Goal: Task Accomplishment & Management: Use online tool/utility

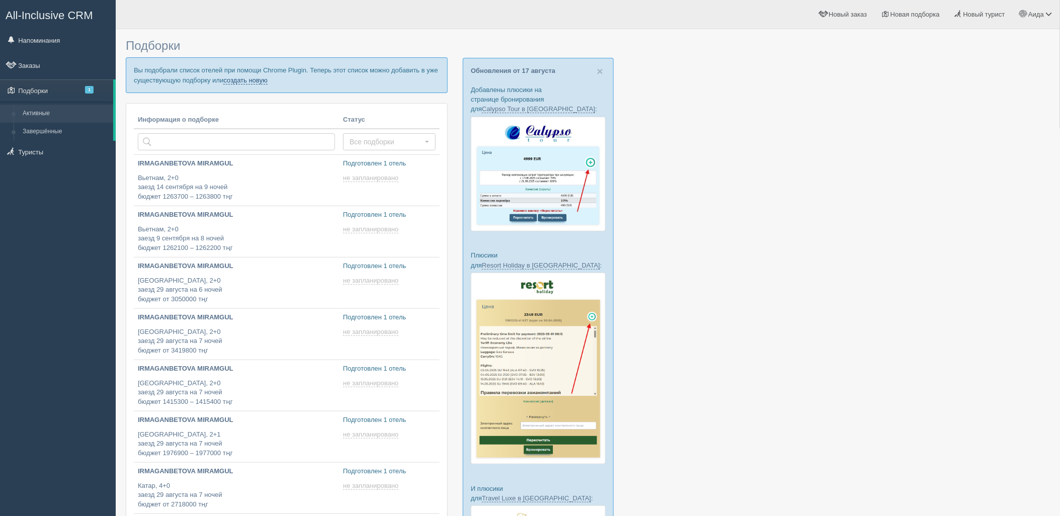
click at [255, 83] on link "создать новую" at bounding box center [245, 80] width 44 height 8
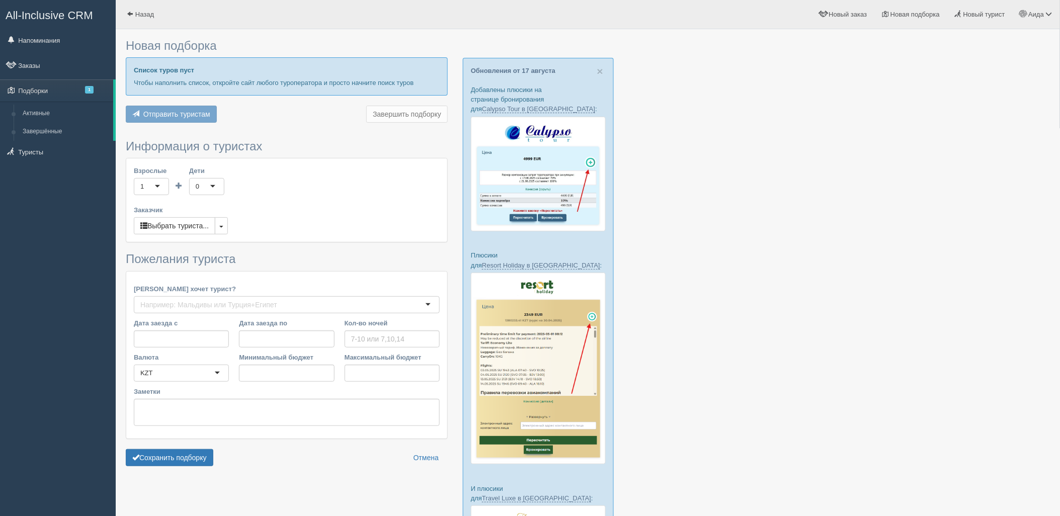
type input "7"
type input "1735900"
type input "1736000"
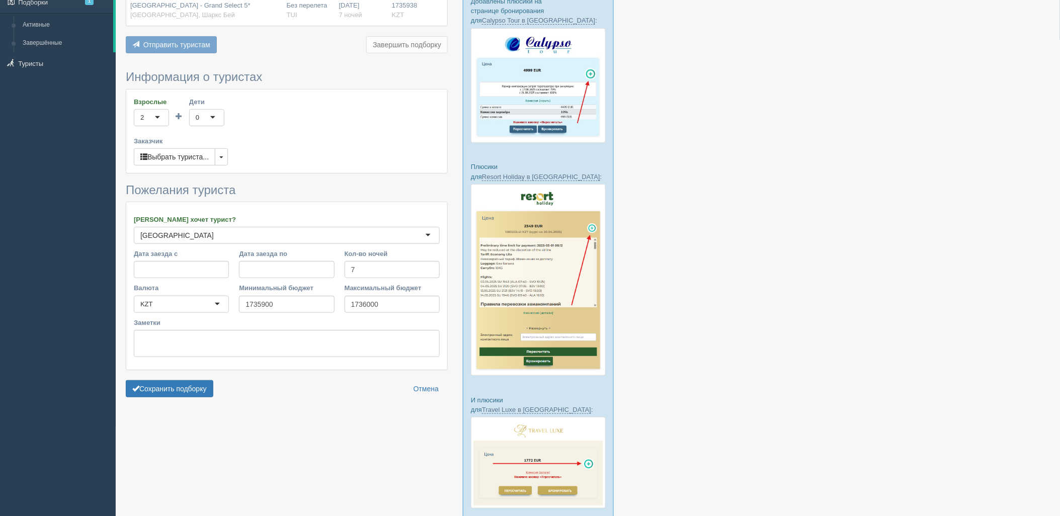
scroll to position [155, 0]
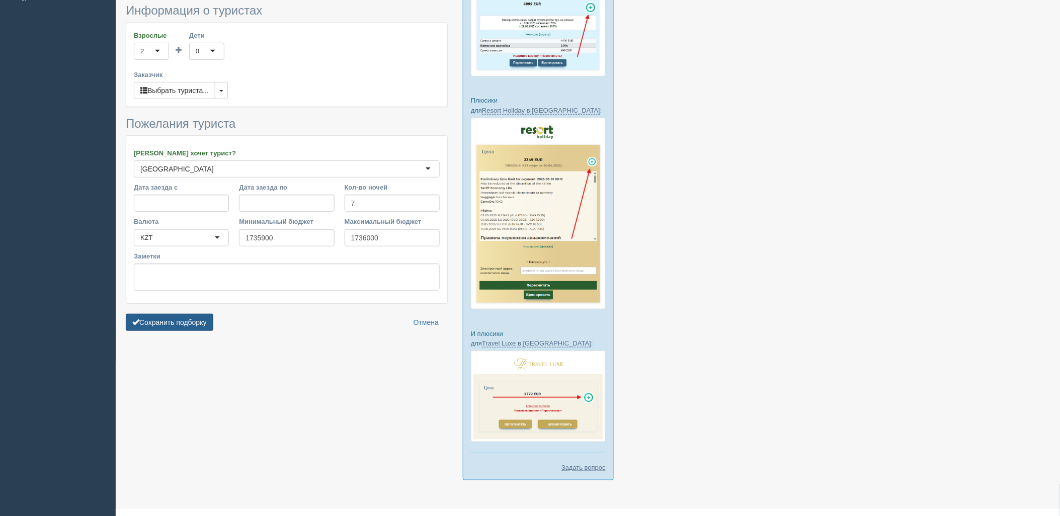
drag, startPoint x: 167, startPoint y: 325, endPoint x: 212, endPoint y: 326, distance: 45.3
click at [167, 325] on button "Сохранить подборку" at bounding box center [170, 322] width 88 height 17
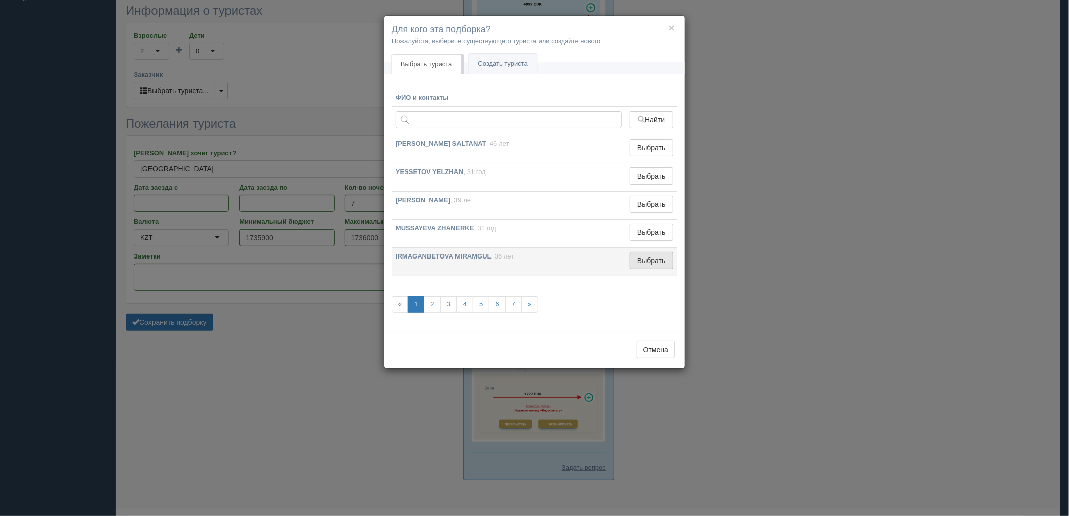
click at [657, 258] on button "Выбрать" at bounding box center [651, 260] width 44 height 17
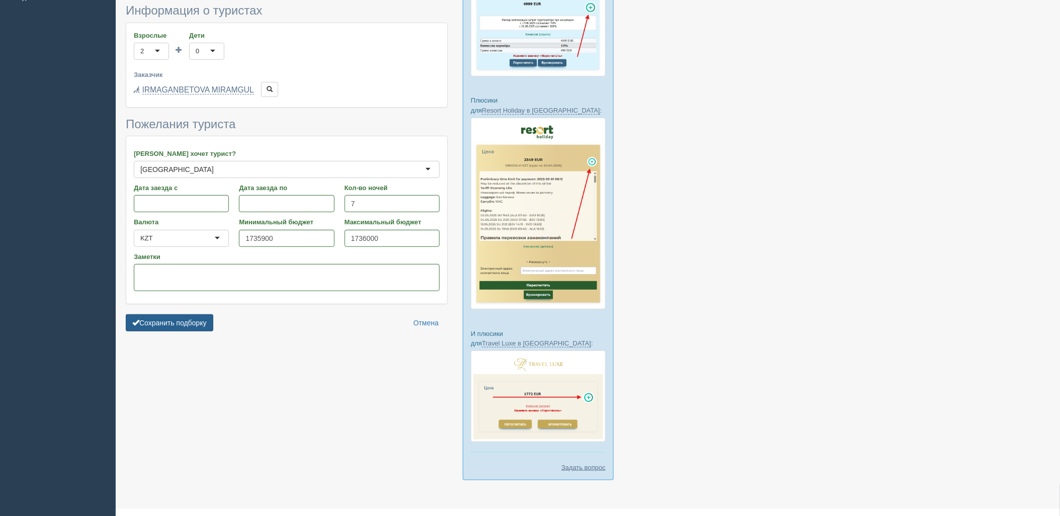
drag, startPoint x: 181, startPoint y: 326, endPoint x: 187, endPoint y: 327, distance: 5.6
click at [181, 326] on button "Сохранить подборку" at bounding box center [170, 322] width 88 height 17
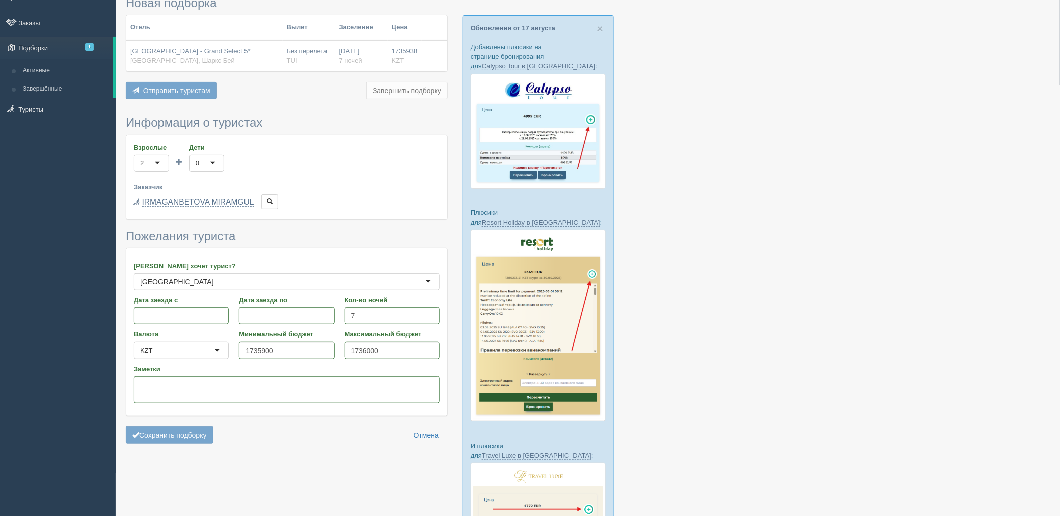
scroll to position [8, 0]
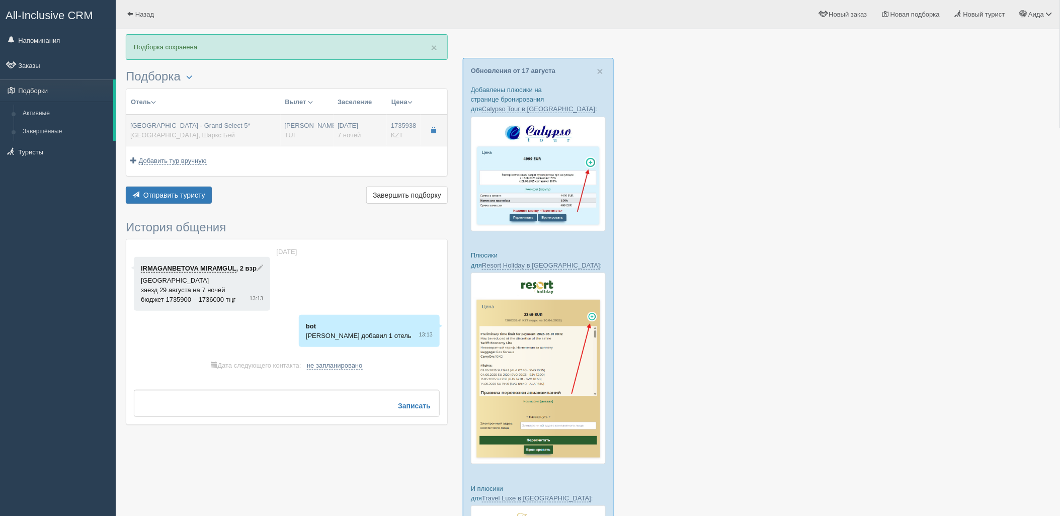
click at [315, 131] on div "Нурсултан Назарбаев NQZ TUI" at bounding box center [307, 130] width 45 height 19
type input "Sunrise Arabian Beach Resort - Grand Select 5*"
type input "https://tophotels.ru/hotel/al90673"
type textarea "Элегантный отель SUNRISE Arabian Beach Resort (Grand Select) расположен в Шаркс…"
type input "Египет"
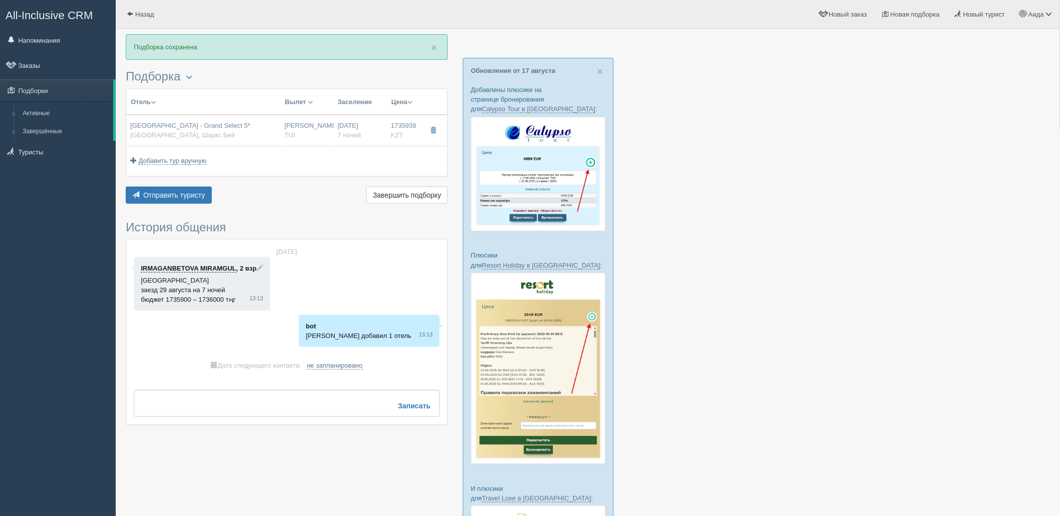
type input "Шаркс Бей"
type input "1735938.00"
type input "Нурсултан Назарбаев NQZ"
type input "Шарм-эль-Шейх SSH"
type input "09:20"
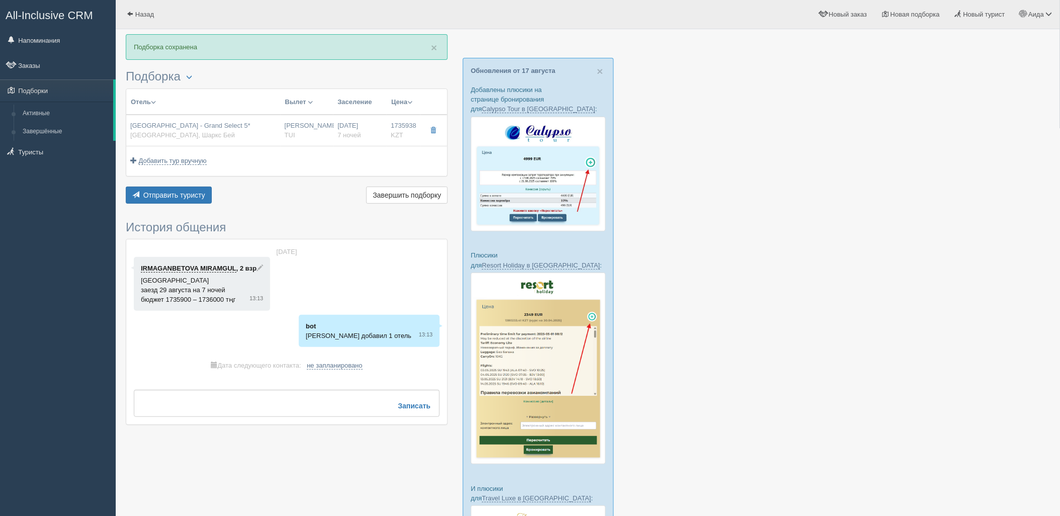
type input "13:30"
type input "Air Astana"
type input "14:35"
type input "22:25"
type input "7"
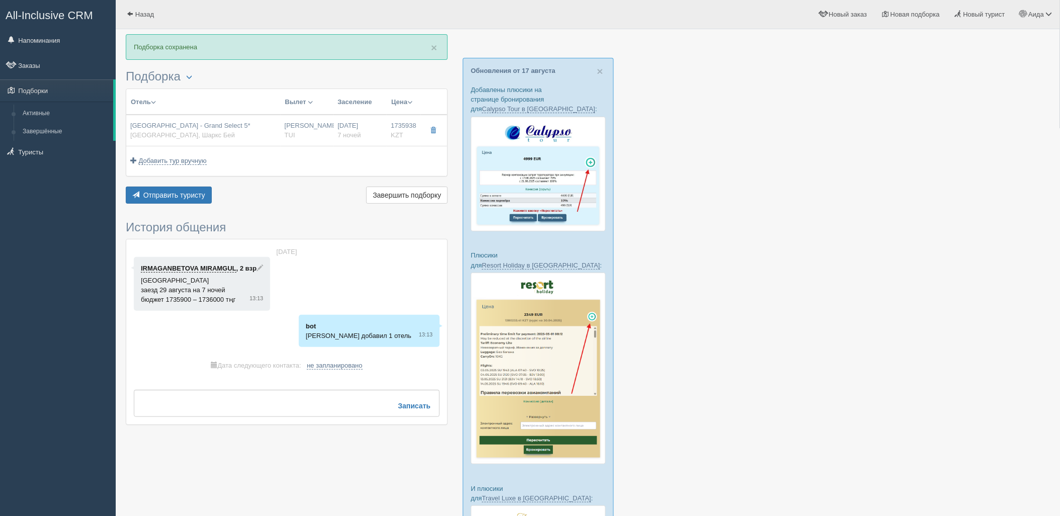
type input "Superior Garden View"
type input "All Inclusive"
type input "TUI"
type input "https://newb2b.fstravel.com/hotel/126268"
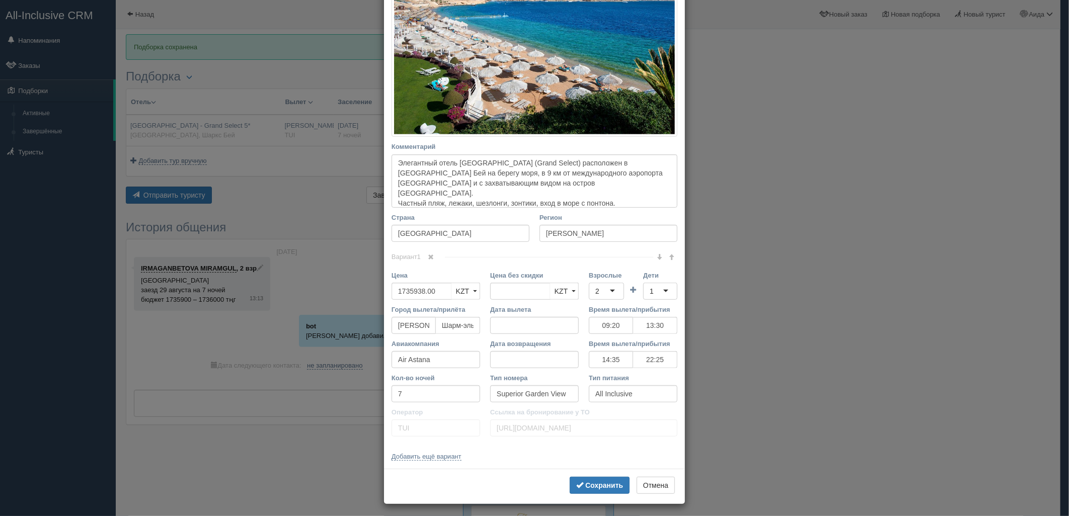
scroll to position [206, 0]
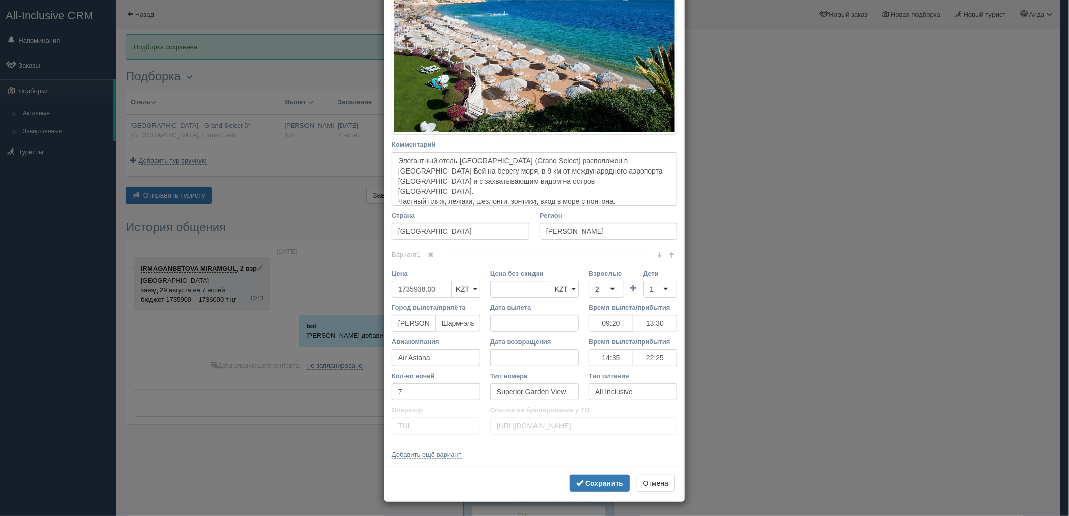
drag, startPoint x: 435, startPoint y: 289, endPoint x: 365, endPoint y: 290, distance: 69.9
click at [365, 290] on div "× Редактировать тур Название отеля Sunrise Arabian Beach Resort - Grand Select …" at bounding box center [534, 258] width 1069 height 516
type input "1735938.00"
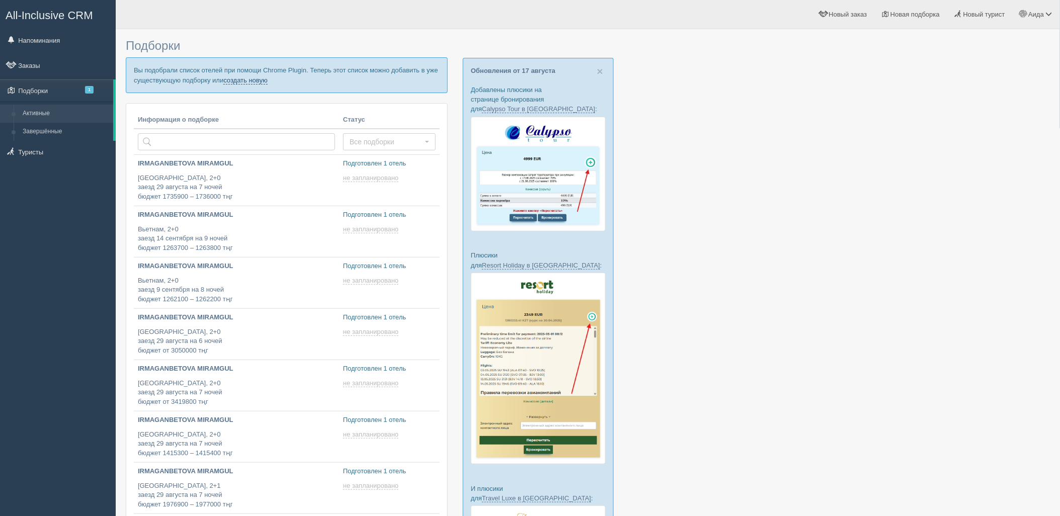
click at [252, 81] on link "создать новую" at bounding box center [245, 80] width 44 height 8
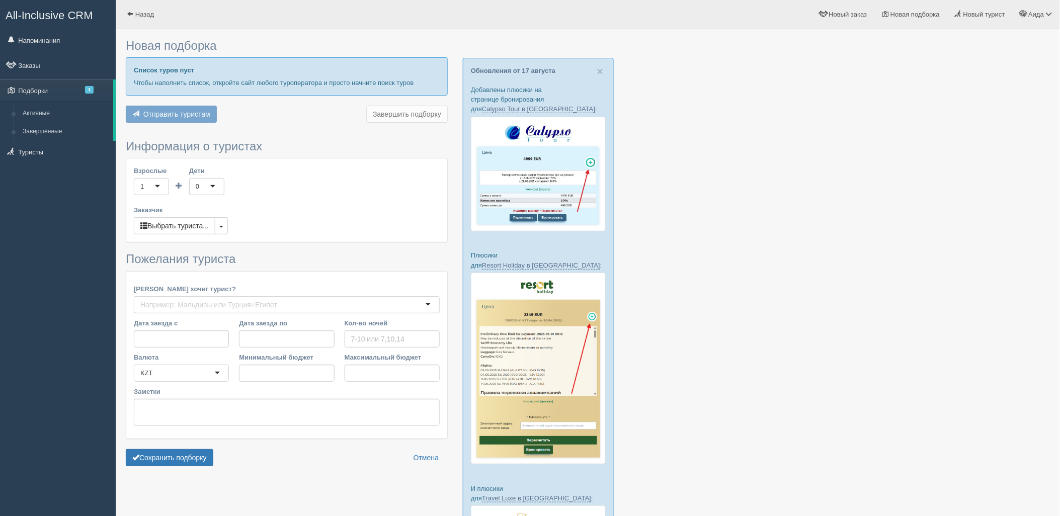
type input "9"
type input "2592300"
type input "2592400"
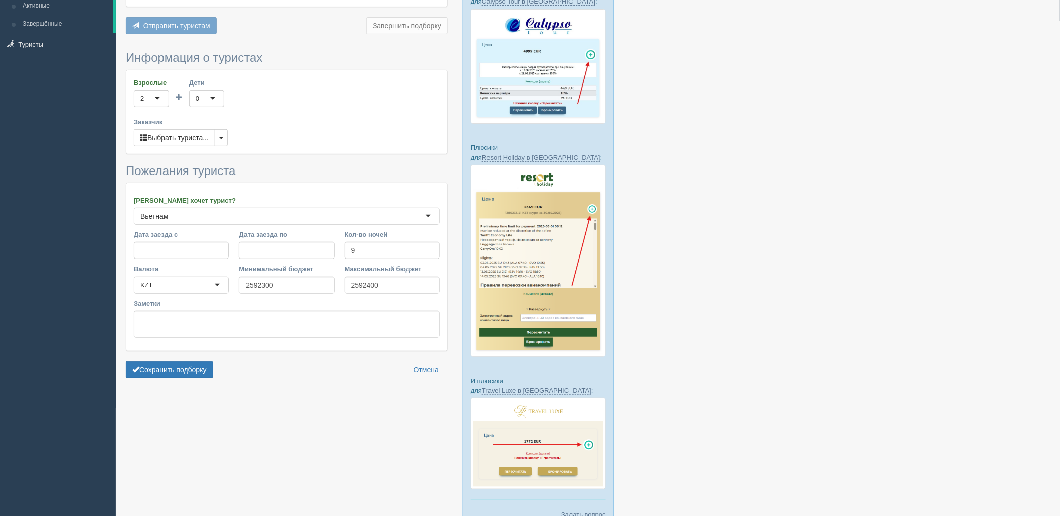
scroll to position [112, 0]
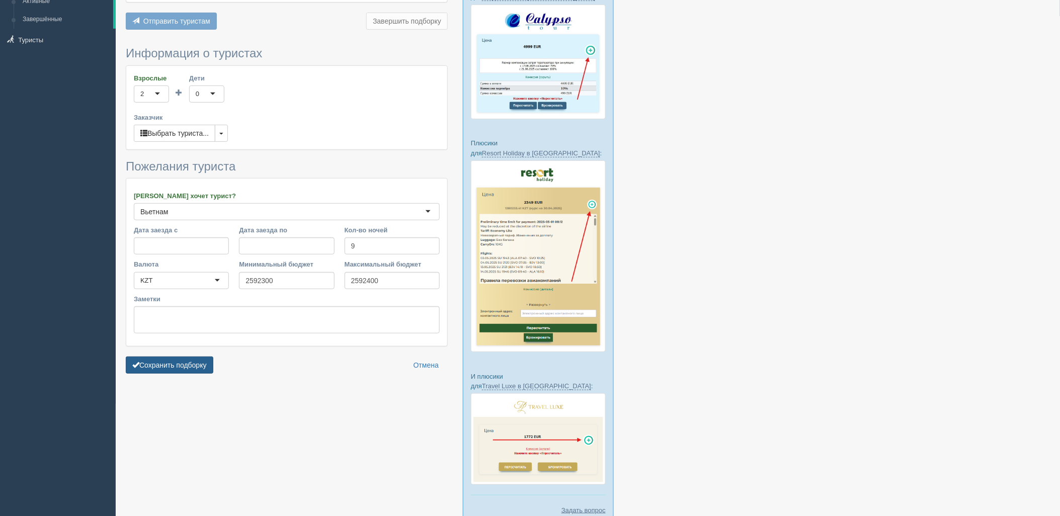
click at [189, 364] on button "Сохранить подборку" at bounding box center [170, 365] width 88 height 17
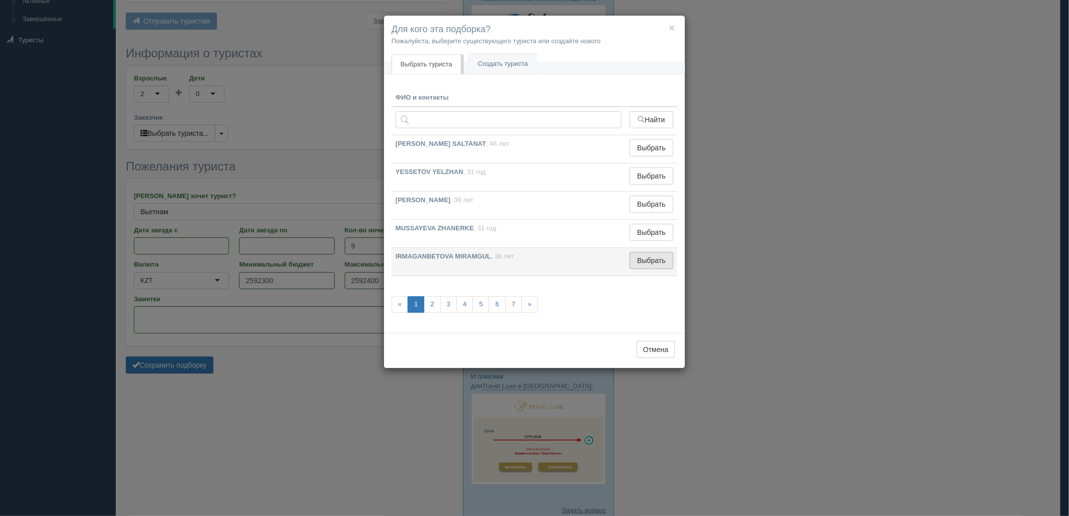
click at [640, 255] on button "Выбрать" at bounding box center [651, 260] width 44 height 17
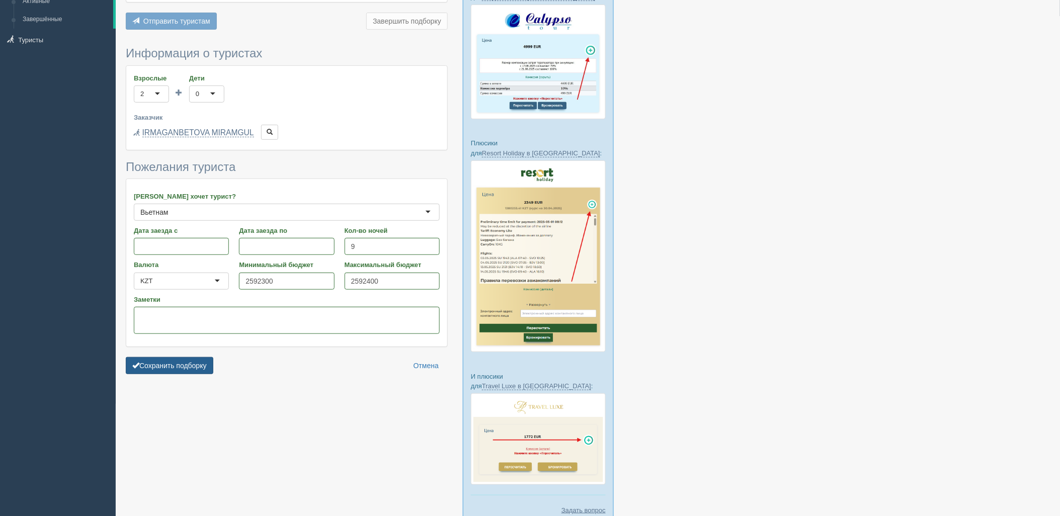
click at [182, 361] on button "Сохранить подборку" at bounding box center [170, 365] width 88 height 17
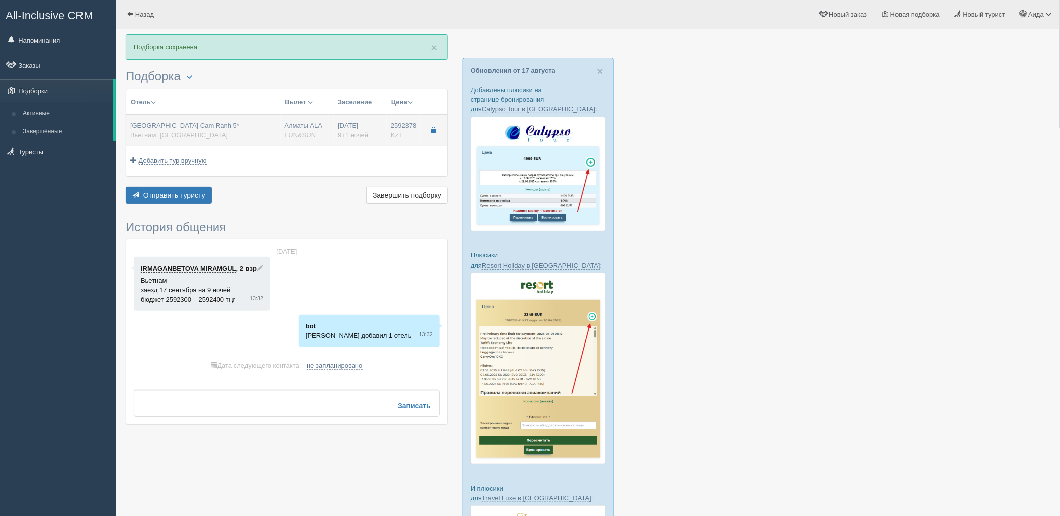
click at [255, 137] on div "Radisson Blu Resort Cam Ranh 5* Вьетнам, Камрань" at bounding box center [203, 130] width 146 height 19
type input "[GEOGRAPHIC_DATA] Cam Ranh 5*"
type input "https://tophotels.ru/hotel/al320358"
type input "Вьетнам"
type input "Камрань"
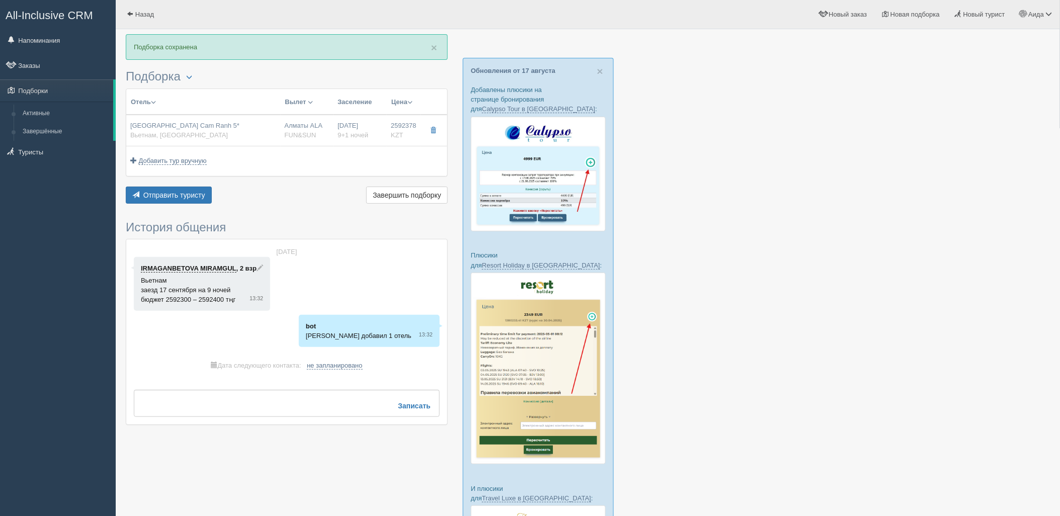
type input "2592378.00"
type input "Алматы ALA"
type input "Нячанг Камрань CXR"
type input "23:25"
type input "09:20"
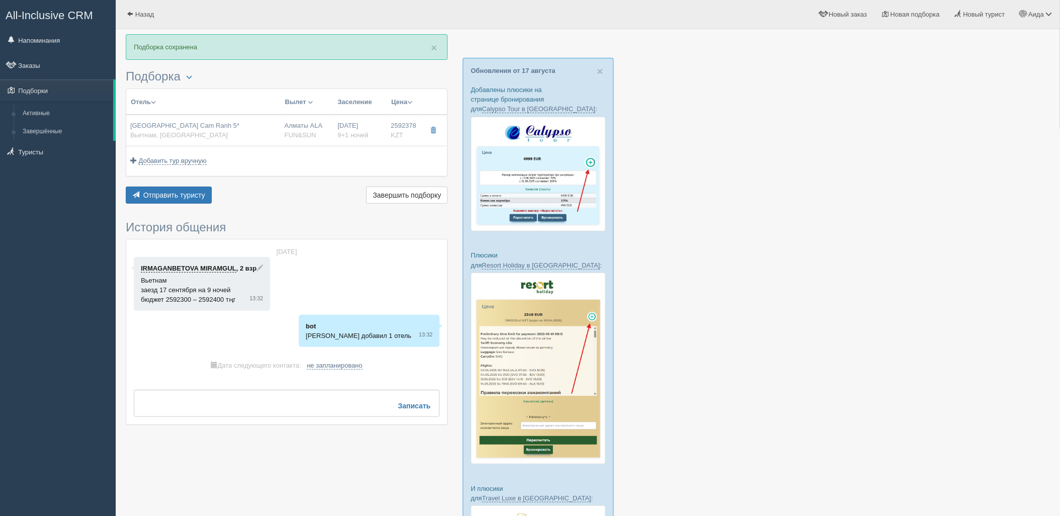
type input "Air Astana"
type input "10:50"
type input "16:45"
type input "9+1"
type input "deluxe ocean view"
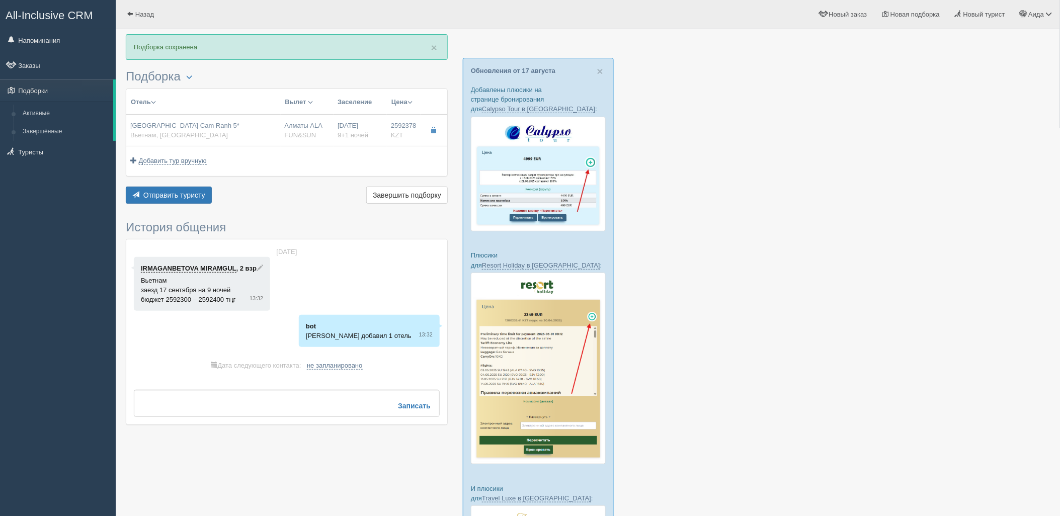
type input "AI - Все Включено"
type input "FUN&SUN"
type input "https://tourvisor.ru/countries#!/hotel=radisson-blu-resort-cam-ranh"
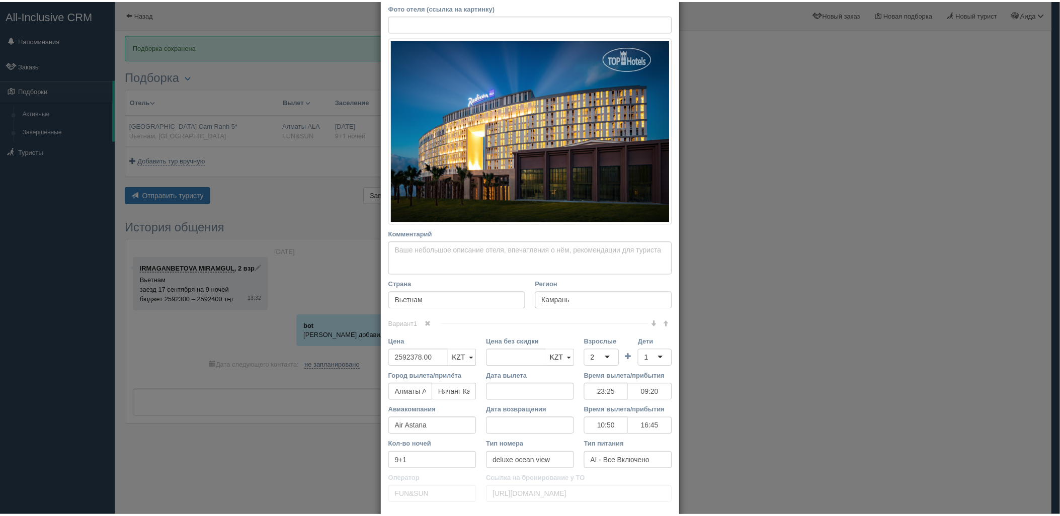
scroll to position [118, 0]
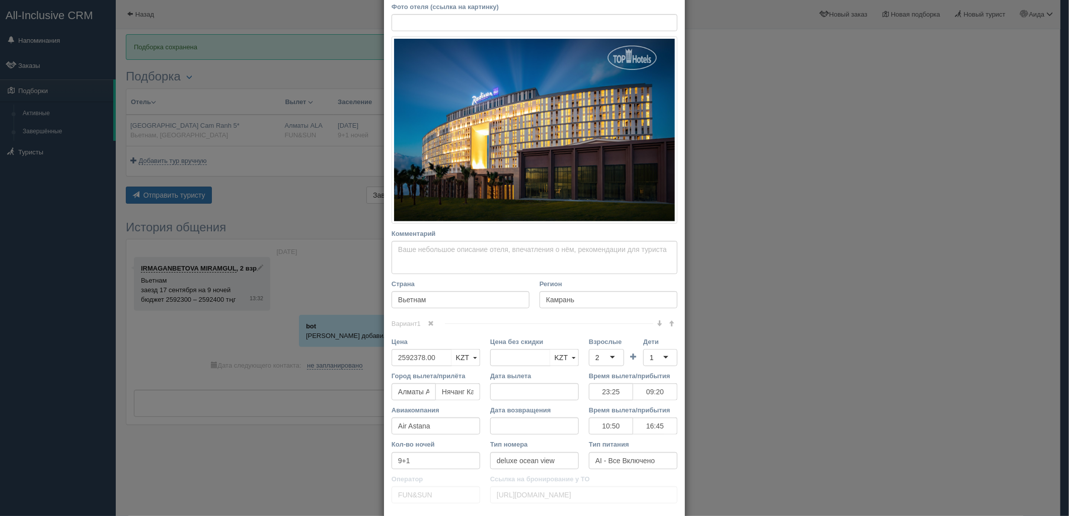
click at [865, 200] on div "× Редактировать тур Название отеля Radisson Blu Resort Cam Ranh 5* Ссылка на от…" at bounding box center [534, 258] width 1069 height 516
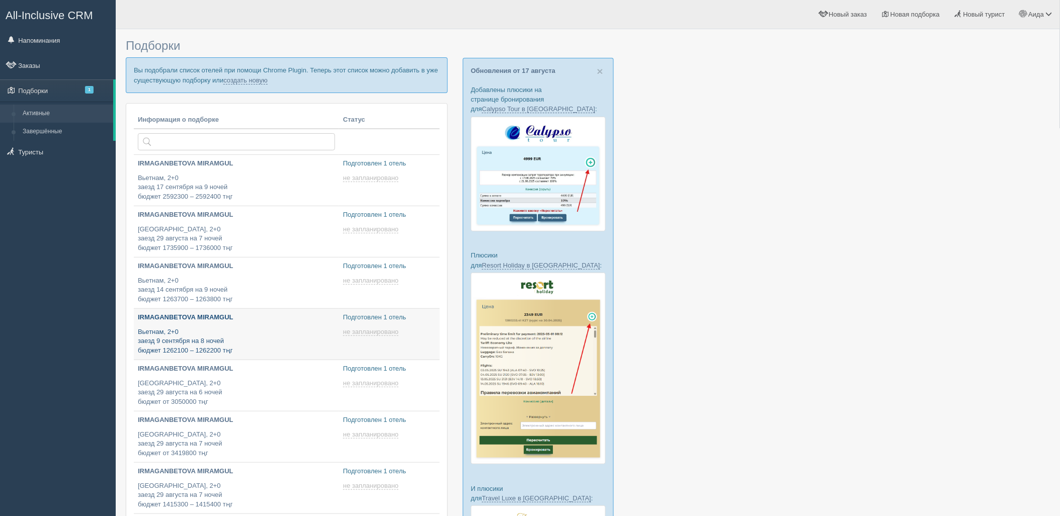
type input "[DATE] 13:40"
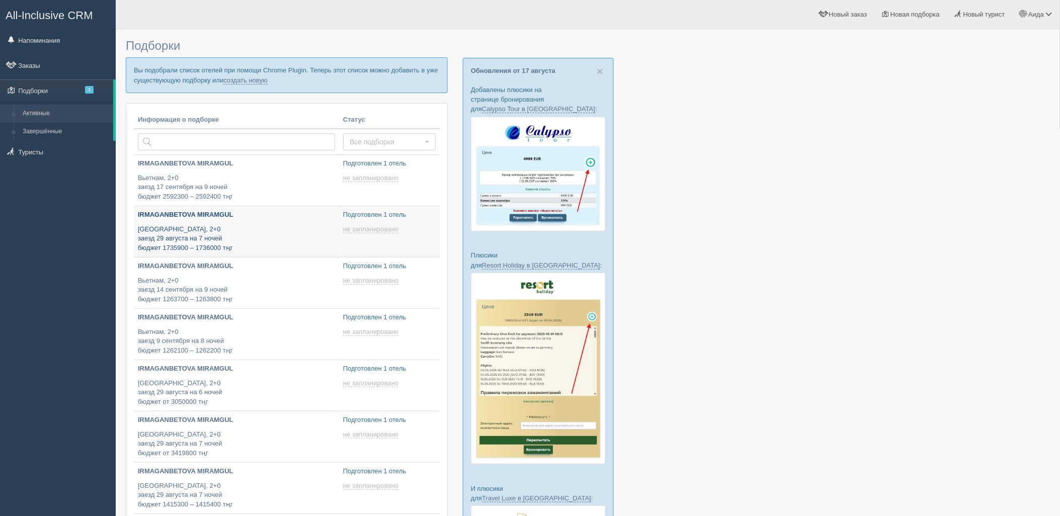
type input "[DATE] 13:40"
type input "[DATE] 14:10"
type input "[DATE] 14:30"
click at [256, 81] on link "создать новую" at bounding box center [245, 80] width 44 height 8
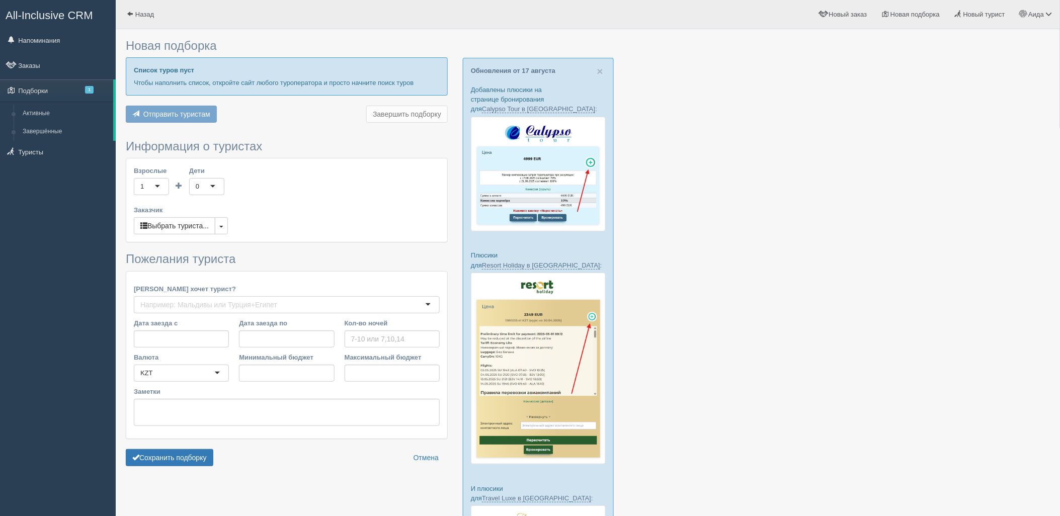
type input "9"
type input "2122900"
type input "2123000"
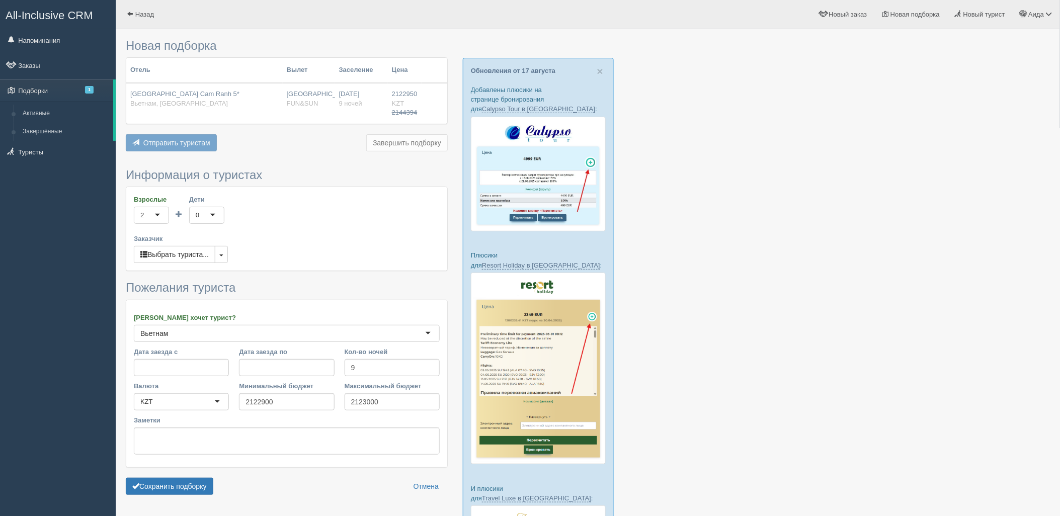
scroll to position [155, 0]
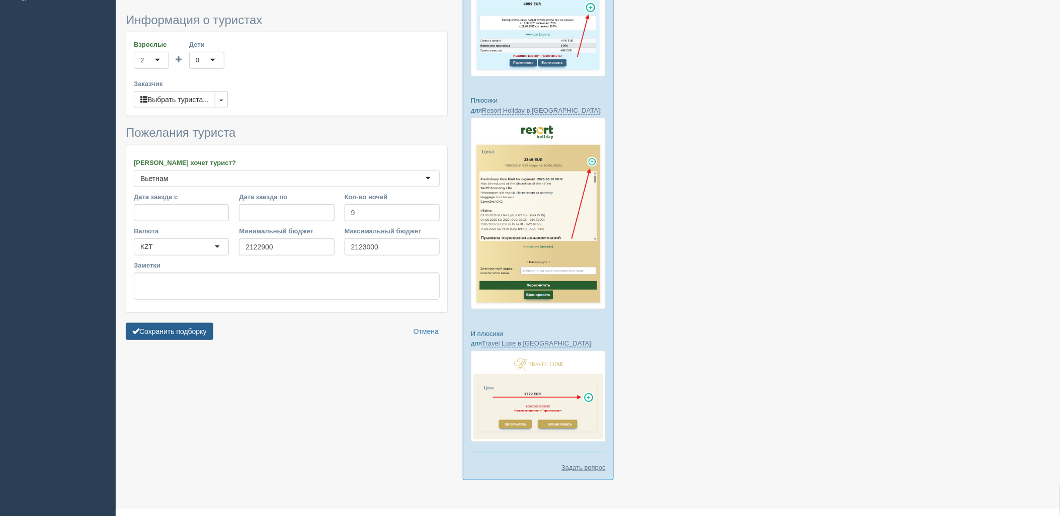
click at [165, 325] on button "Сохранить подборку" at bounding box center [170, 331] width 88 height 17
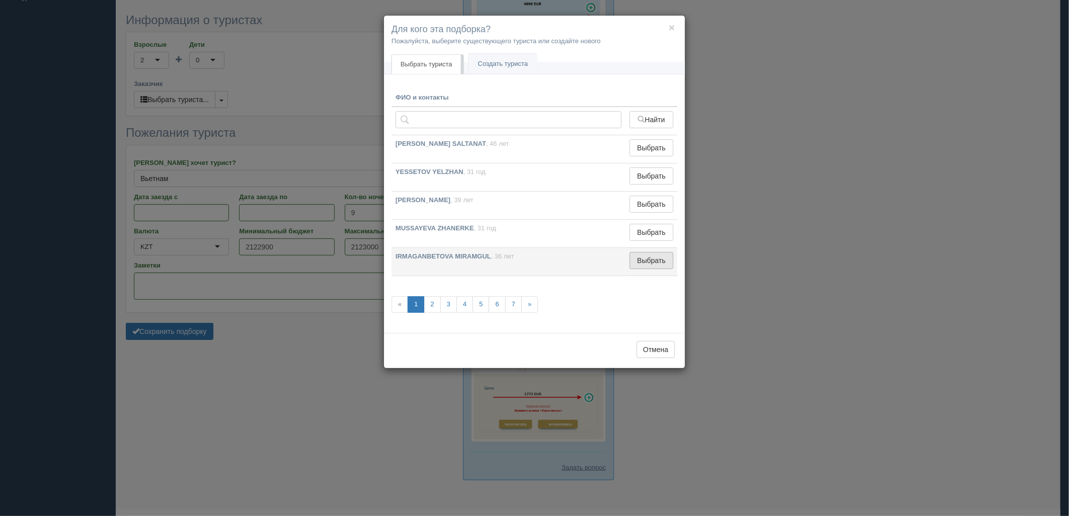
click at [645, 263] on button "Выбрать" at bounding box center [651, 260] width 44 height 17
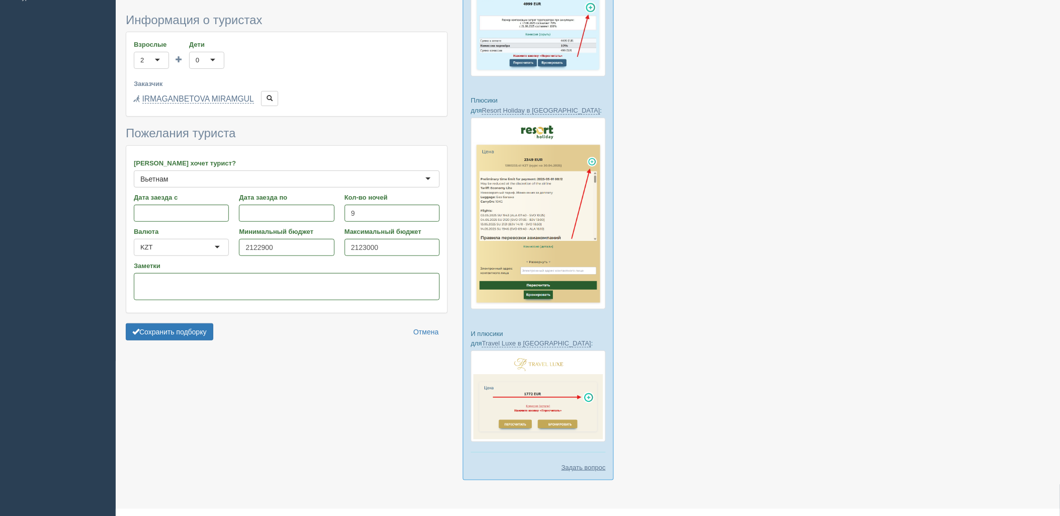
click at [198, 321] on form "Информация о туристах Взрослые 2 2 1 2 3 4 5 6 7 8 9 10 11 12 13 14 15 16 17 18…" at bounding box center [287, 180] width 322 height 332
click at [205, 330] on button "Сохранить подборку" at bounding box center [170, 332] width 88 height 17
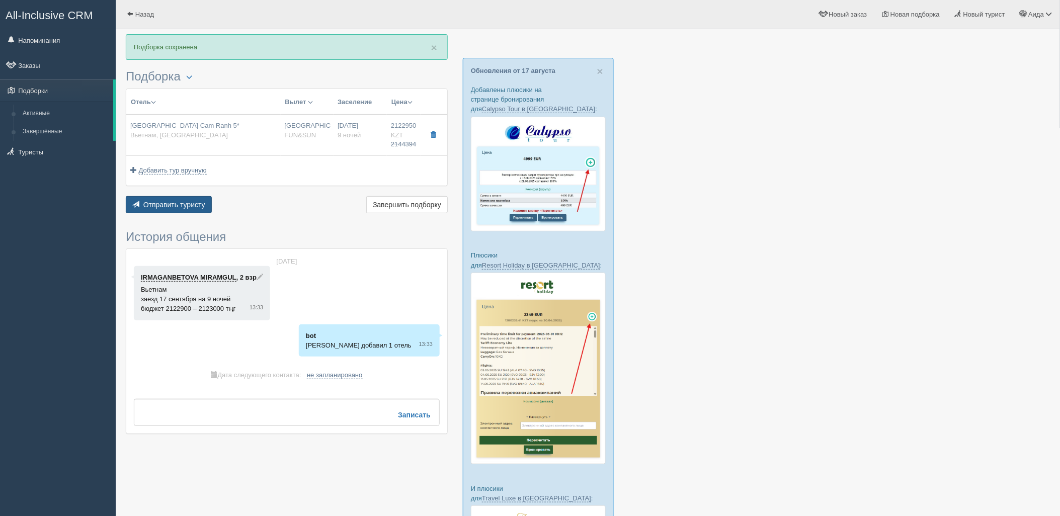
click at [175, 206] on span "Отправить туристу" at bounding box center [174, 205] width 62 height 8
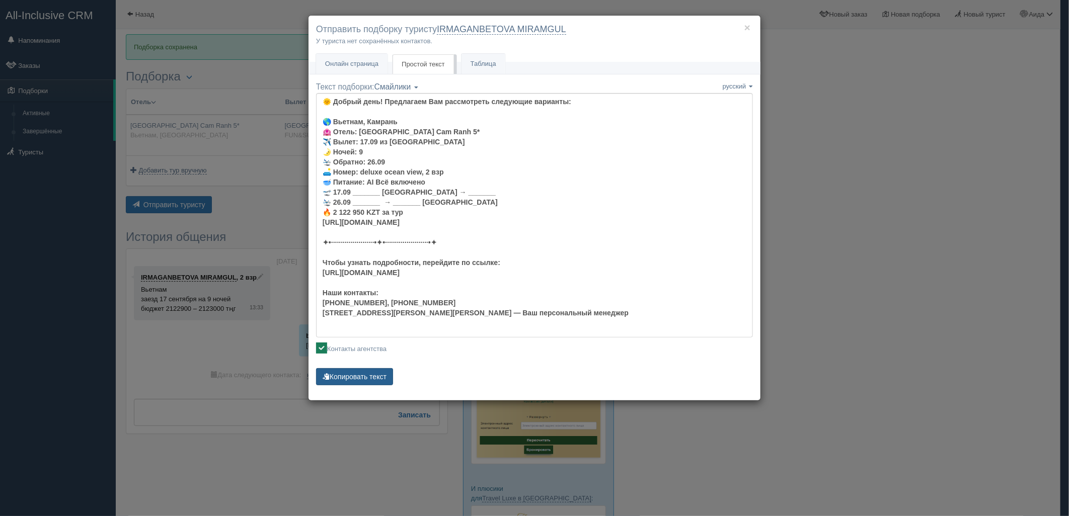
click at [376, 383] on button "Копировать текст" at bounding box center [354, 376] width 77 height 17
click at [901, 252] on div "× Отправить подборку туристу IRMAGANBETOVA MIRAMGUL У туриста нет сохранённых к…" at bounding box center [534, 258] width 1069 height 516
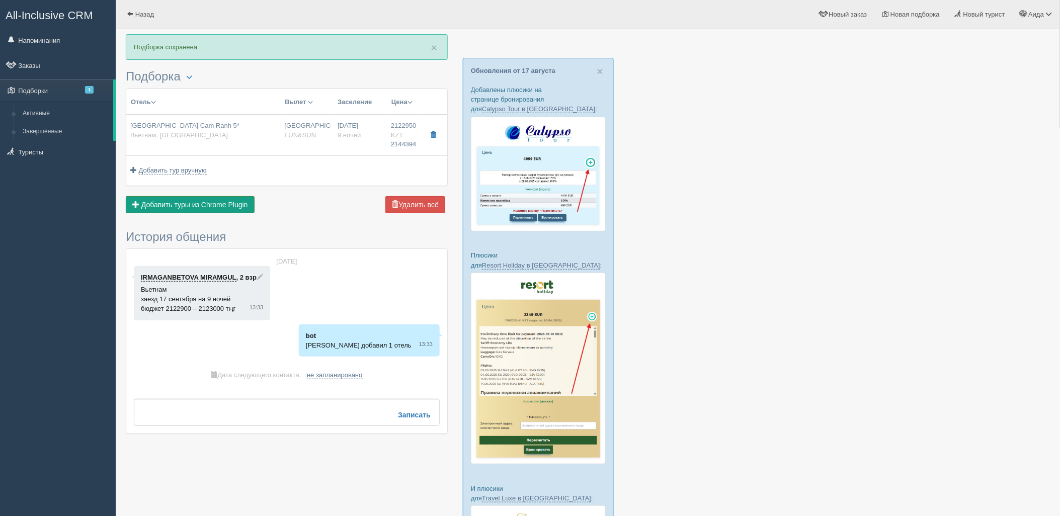
click at [198, 208] on span "Добавить туры из Chrome Plugin" at bounding box center [194, 205] width 107 height 8
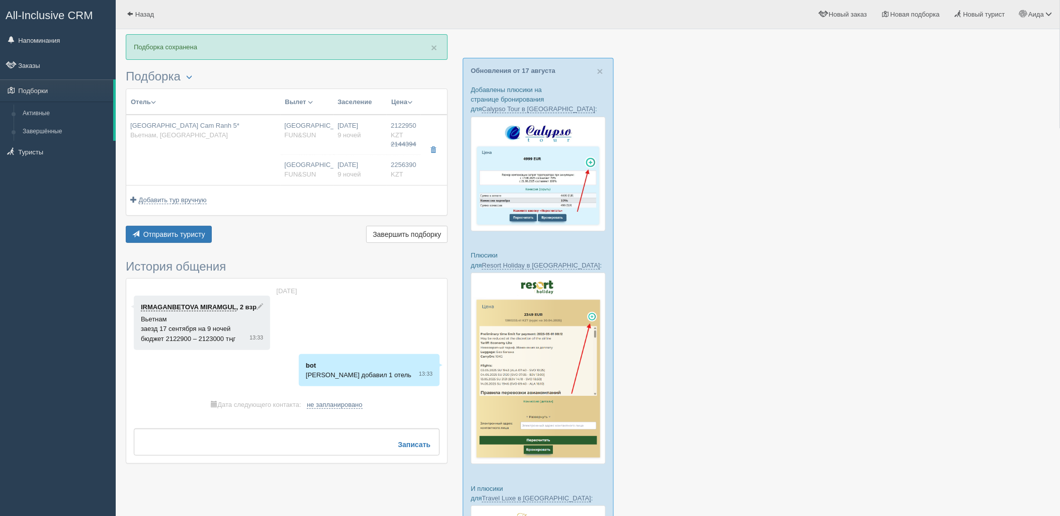
click at [181, 224] on div "Отель Разделить отели... Вылет Выезд Авиа Автобус Заселение Цена Дешёвые вначале" at bounding box center [287, 167] width 322 height 157
click at [186, 230] on span "Отправить туристу" at bounding box center [174, 234] width 62 height 8
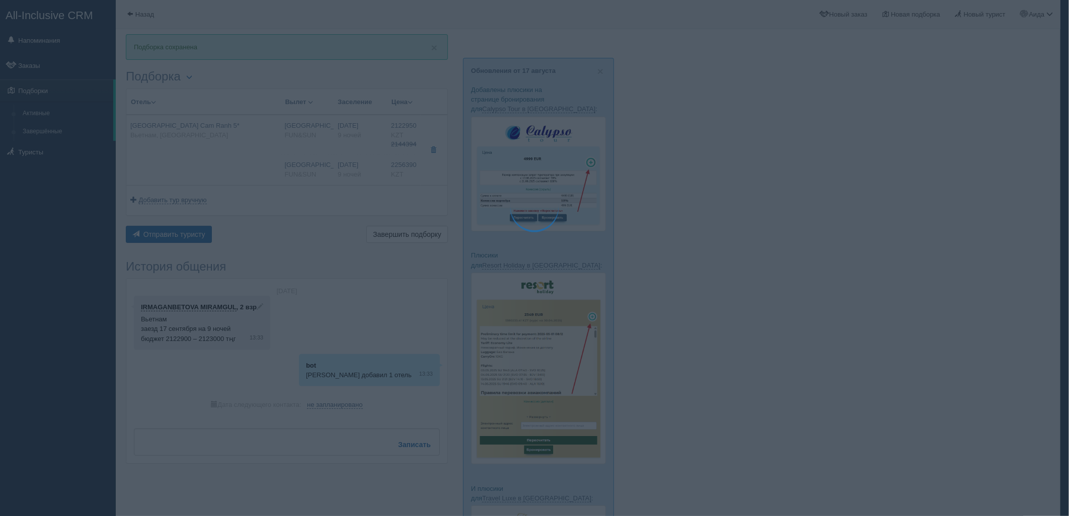
type textarea "🌞 Добрый день! Предлагаем Вам рассмотреть следующие варианты: 🌎 Вьетнам, Камран…"
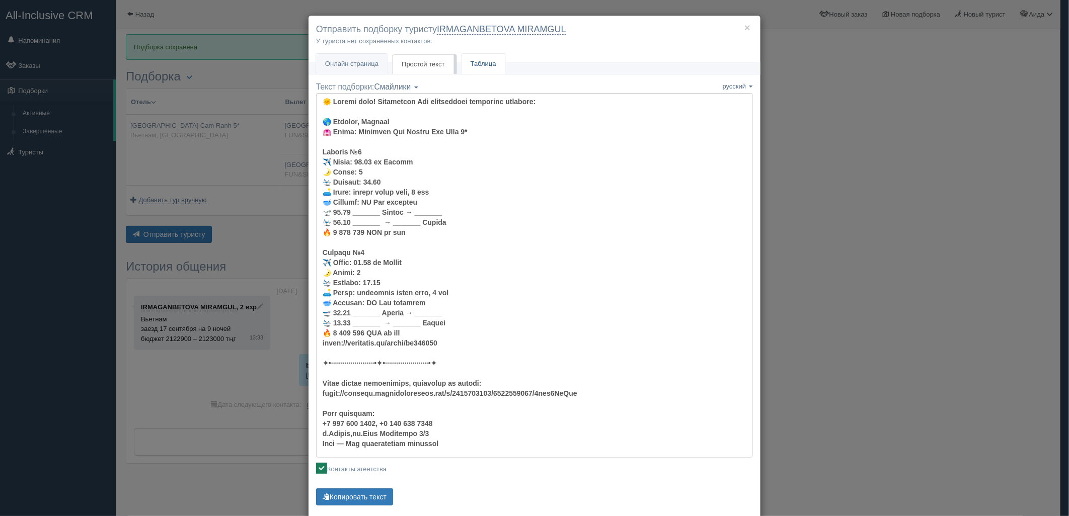
click at [485, 62] on link "Таблица" at bounding box center [483, 64] width 44 height 21
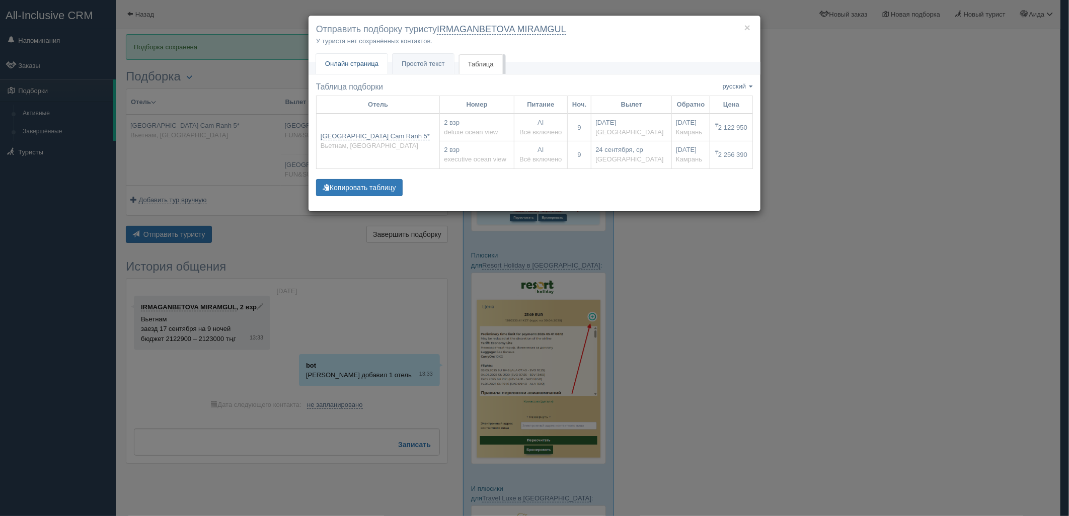
click at [355, 67] on span "Онлайн страница" at bounding box center [351, 64] width 53 height 8
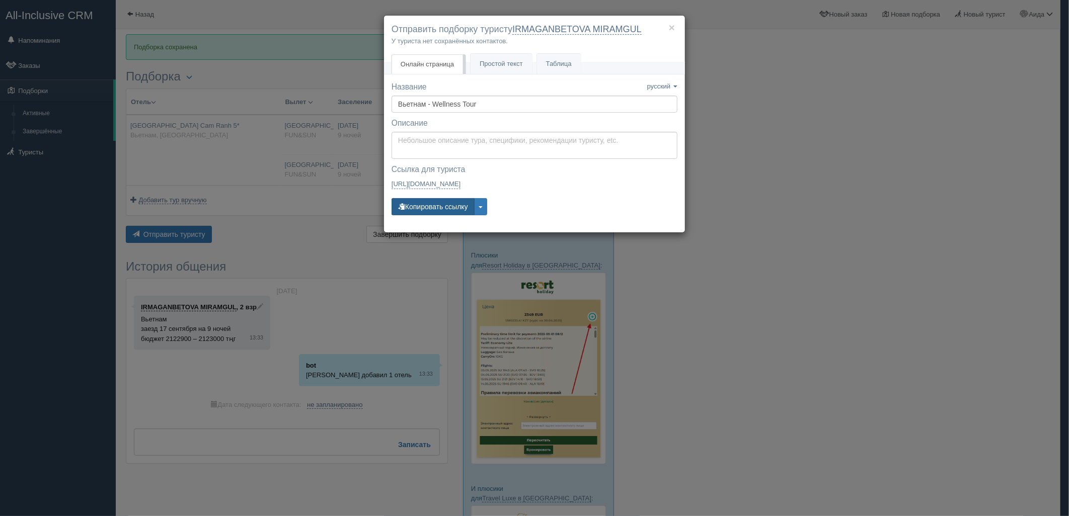
click at [440, 215] on button "Копировать ссылку" at bounding box center [432, 206] width 83 height 17
click at [490, 61] on span "Простой текст" at bounding box center [501, 64] width 43 height 8
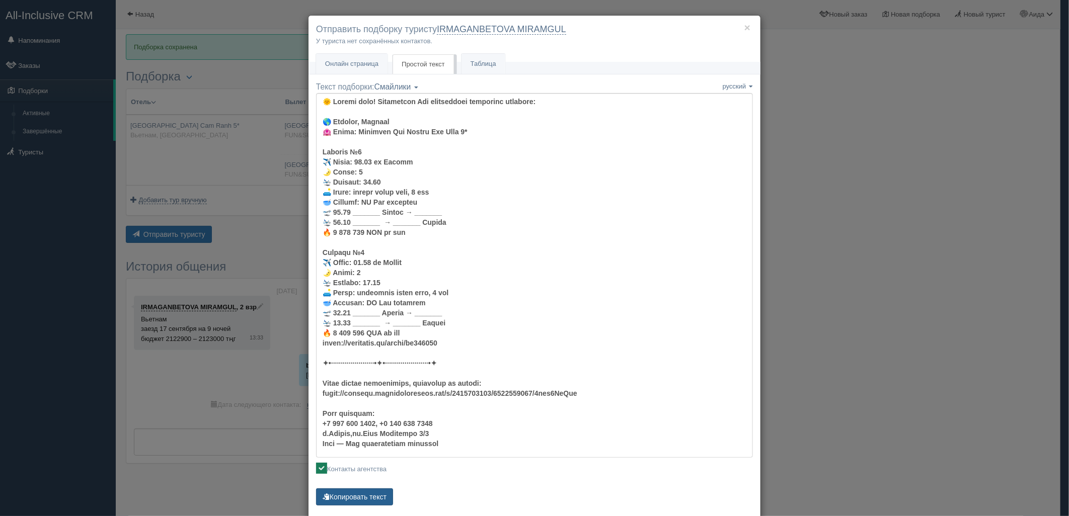
click at [373, 504] on button "Копировать текст" at bounding box center [354, 497] width 77 height 17
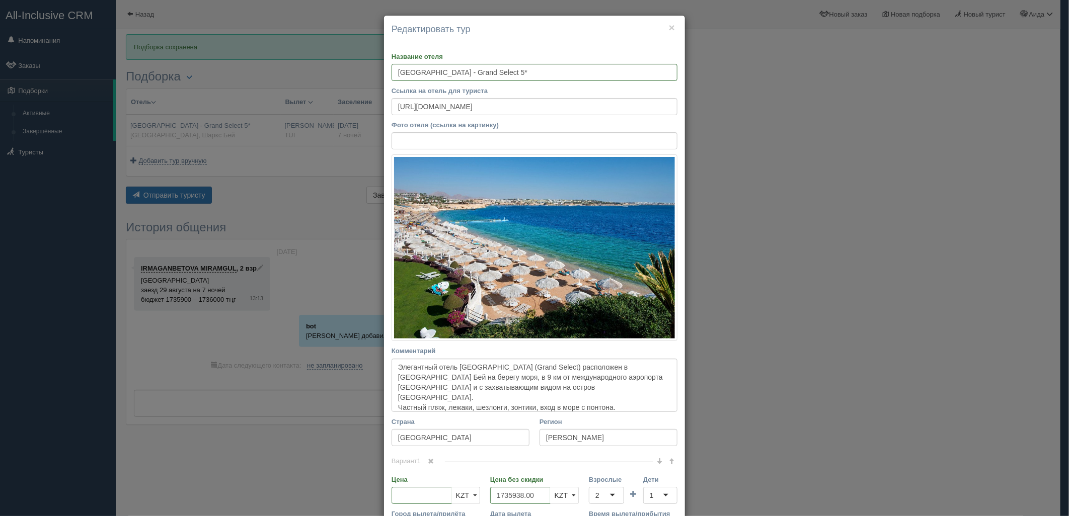
scroll to position [206, 0]
